Goal: Information Seeking & Learning: Learn about a topic

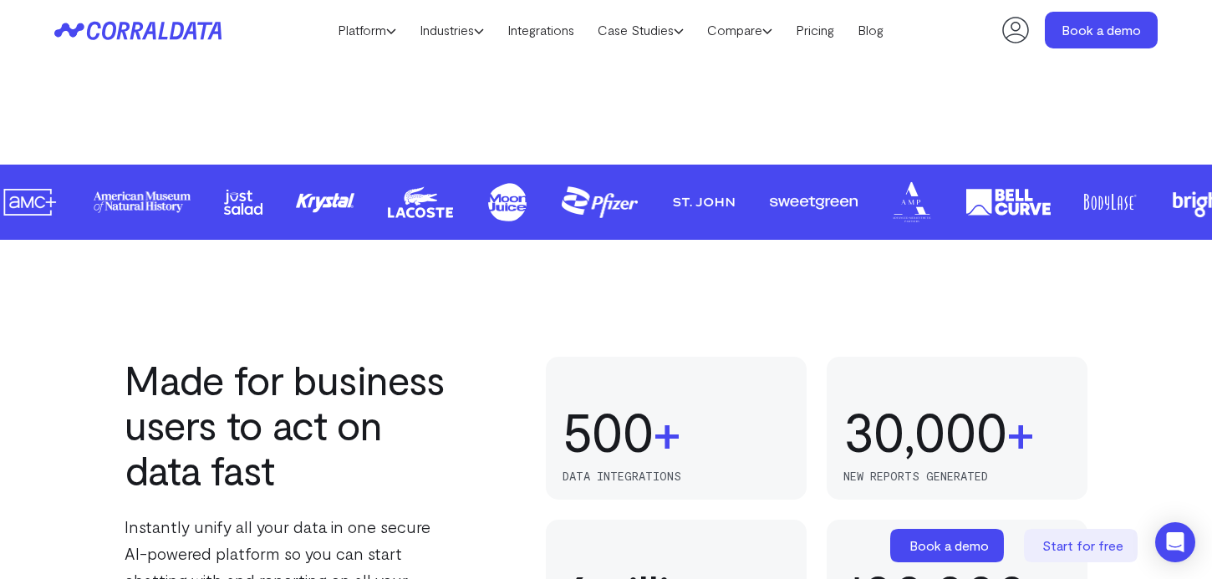
scroll to position [1363, 0]
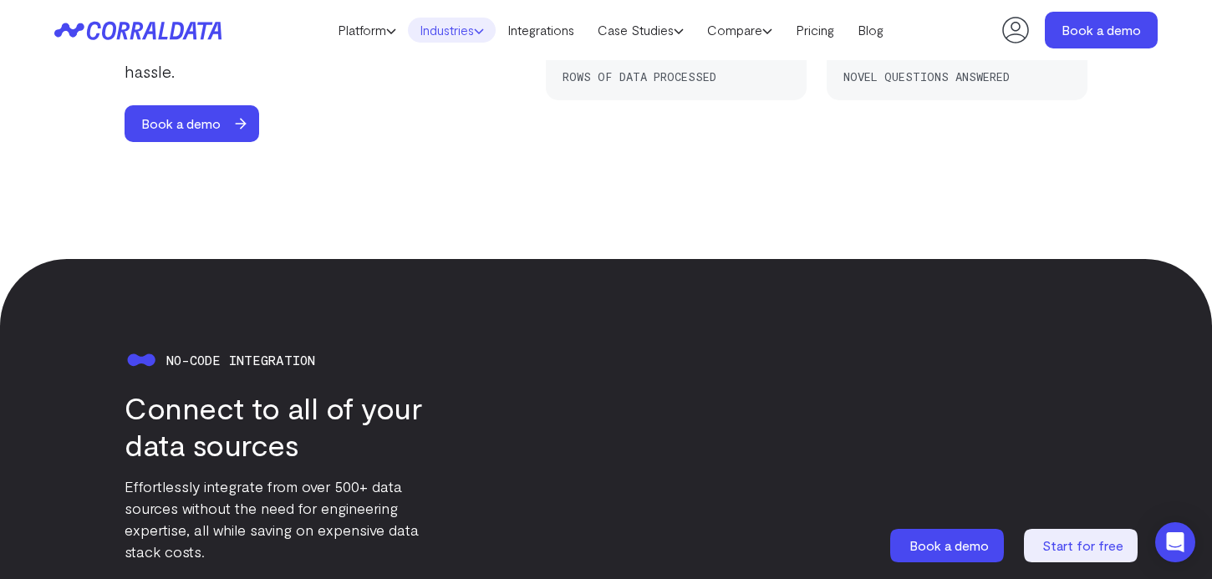
click at [480, 31] on use at bounding box center [479, 31] width 8 height 4
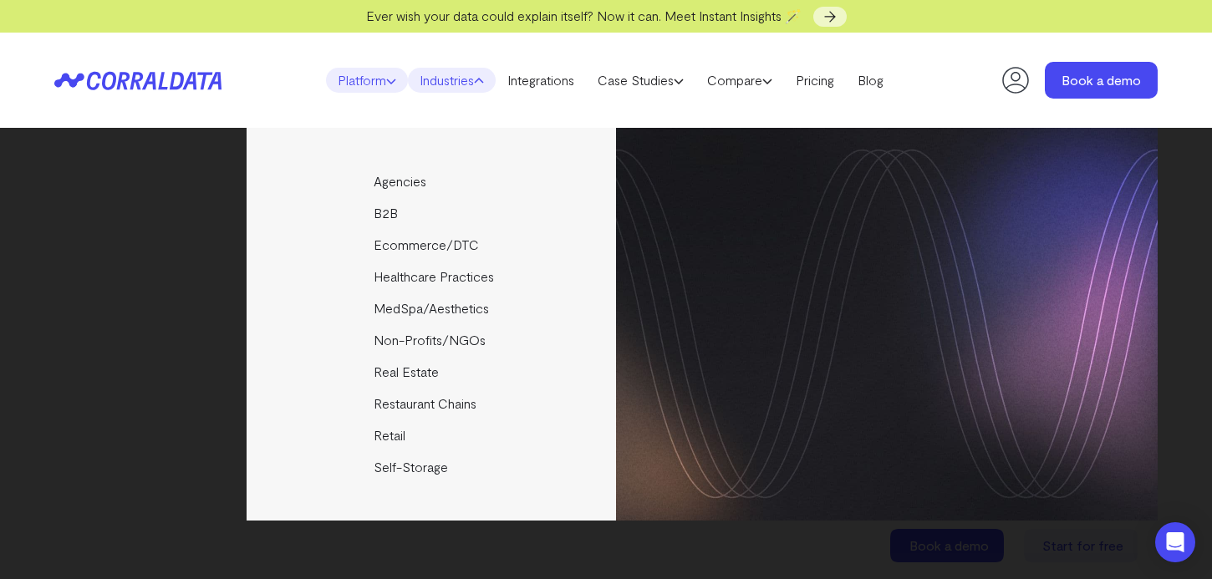
click at [367, 84] on link "Platform" at bounding box center [367, 80] width 82 height 25
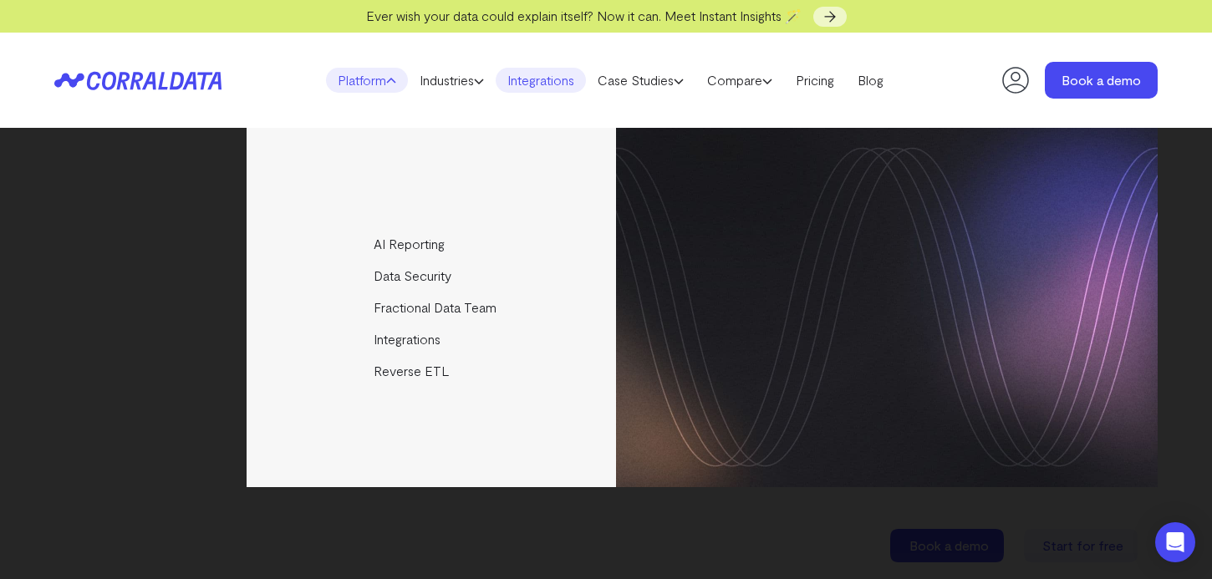
click at [533, 74] on link "Integrations" at bounding box center [541, 80] width 90 height 25
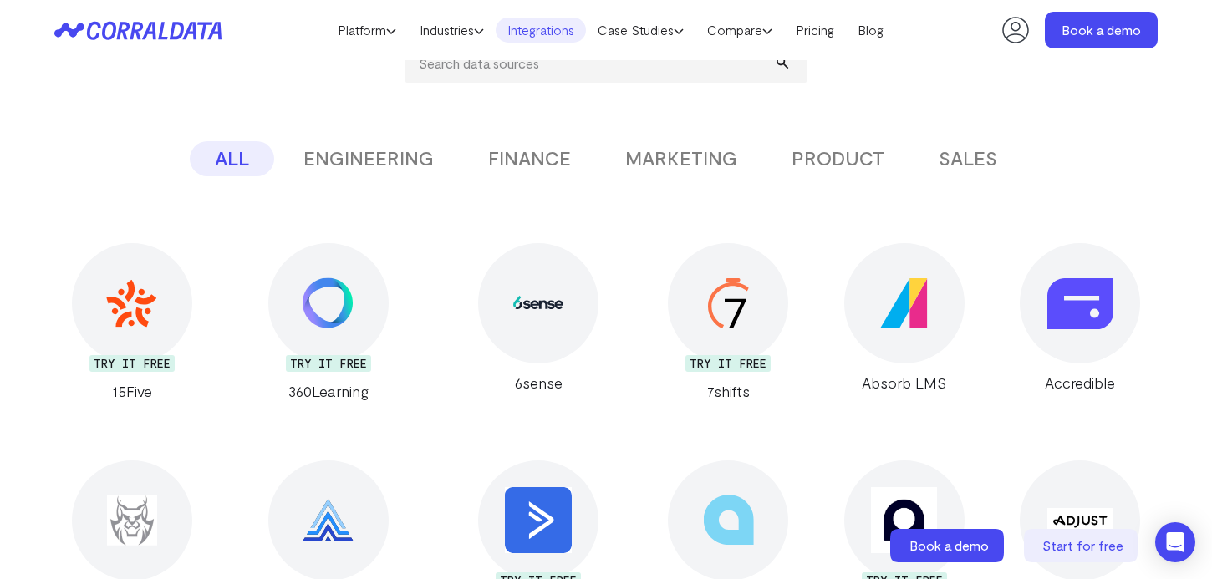
scroll to position [214, 0]
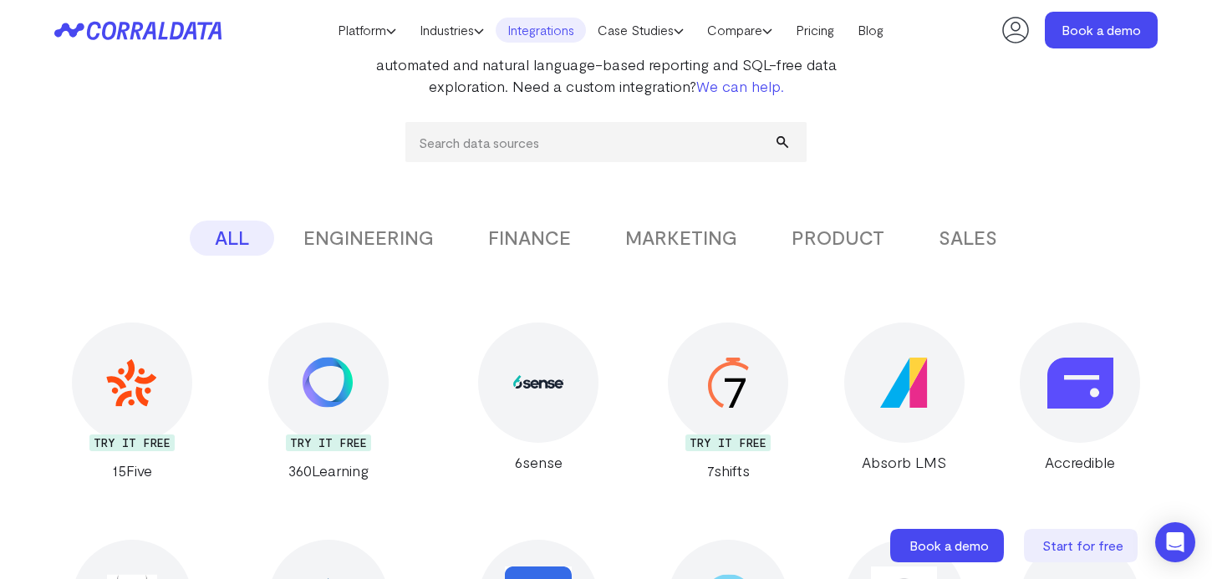
click at [695, 235] on button "MARKETING" at bounding box center [681, 238] width 162 height 35
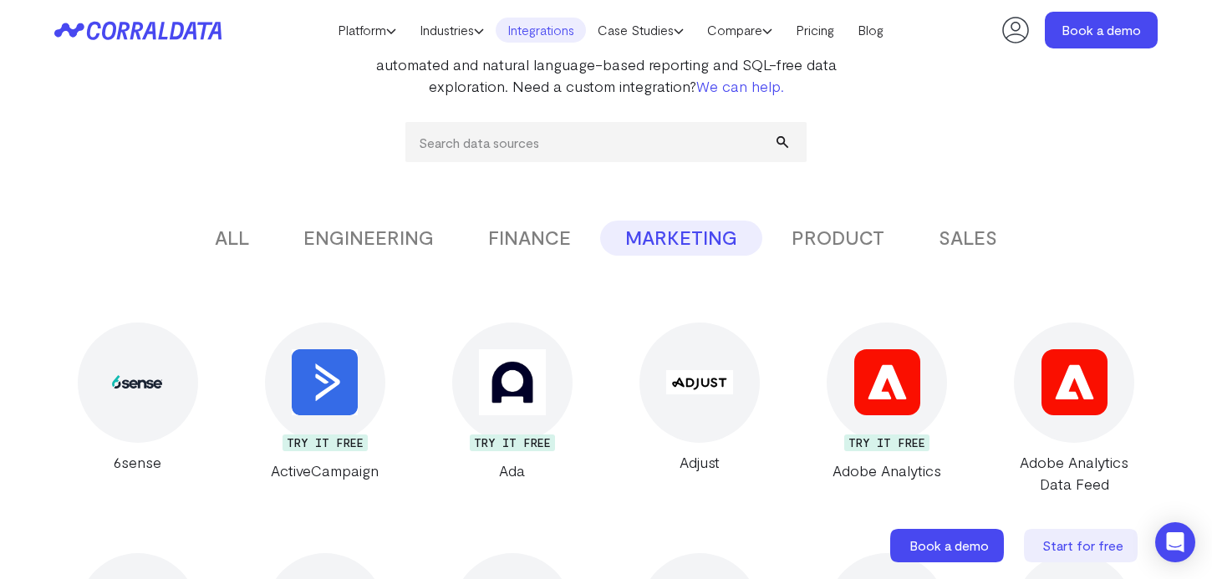
click at [504, 391] on img at bounding box center [512, 382] width 66 height 66
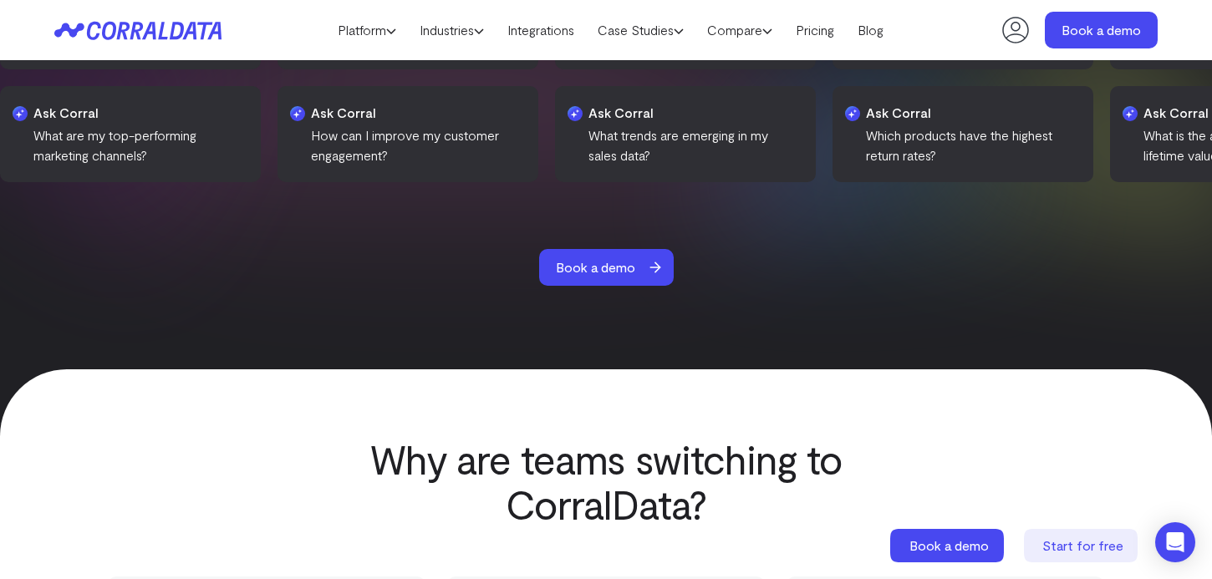
scroll to position [2616, 0]
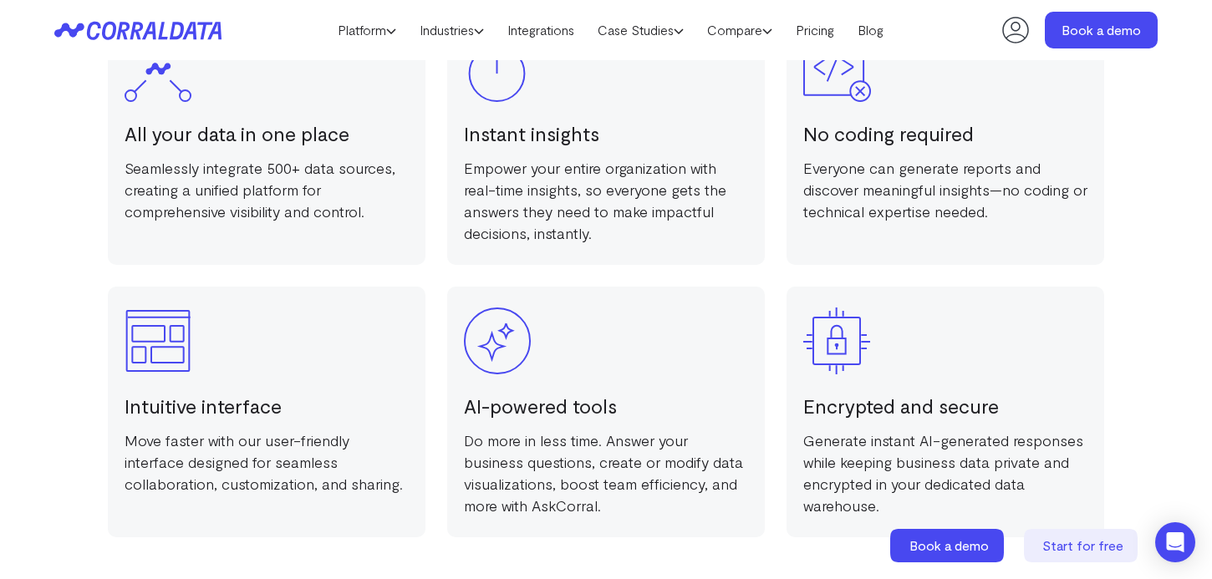
click at [183, 29] on icon at bounding box center [177, 31] width 14 height 18
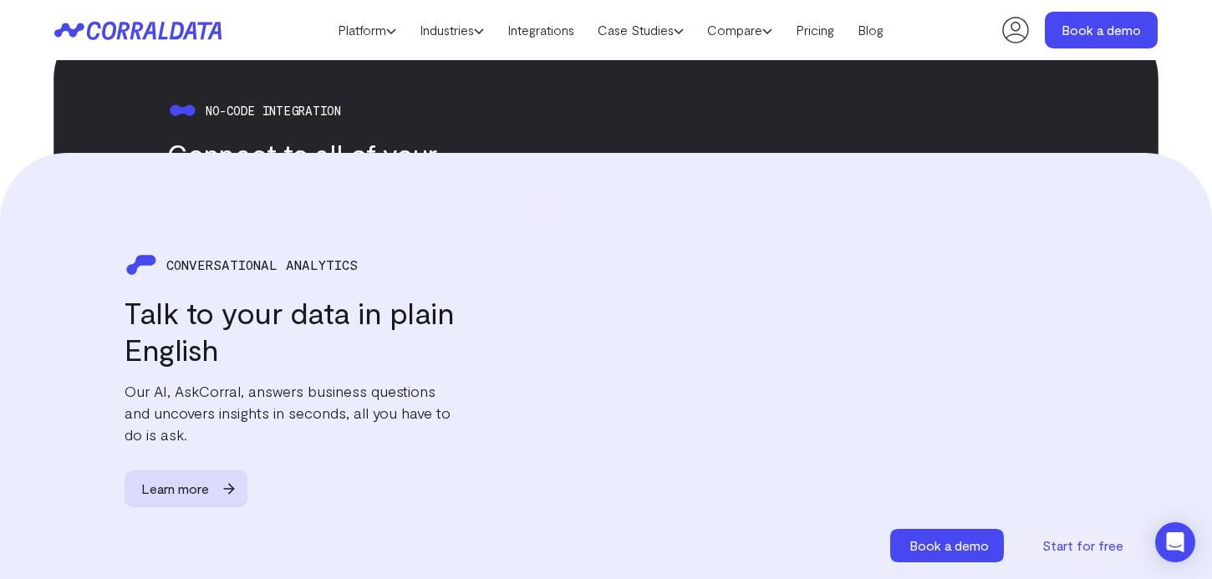
scroll to position [1944, 0]
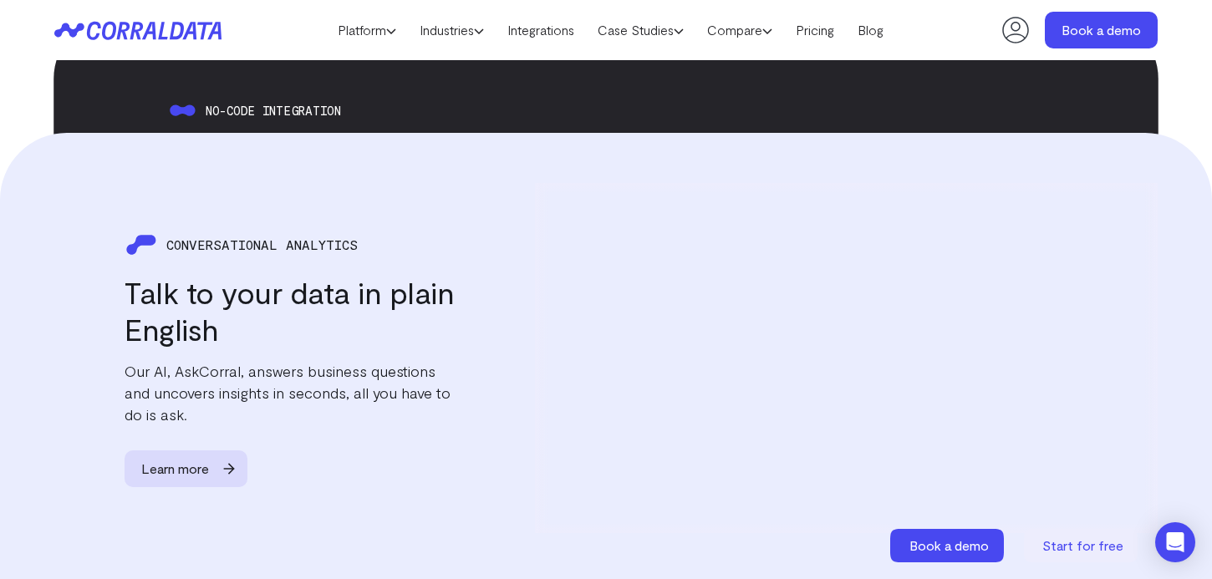
click at [809, 332] on div at bounding box center [846, 358] width 623 height 350
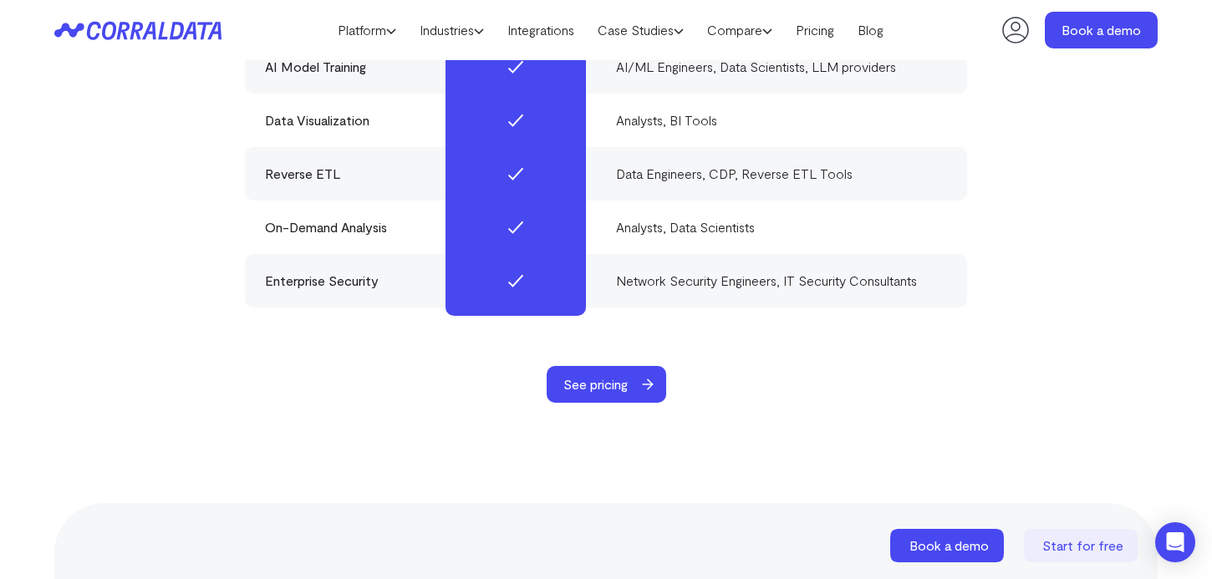
scroll to position [5274, 0]
